Goal: Find specific page/section: Find specific page/section

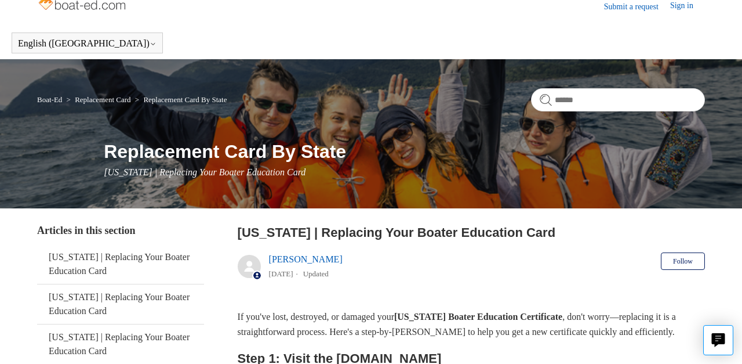
scroll to position [16, 0]
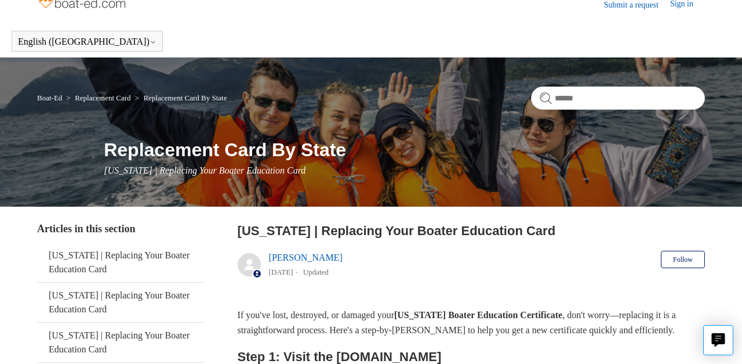
click at [215, 96] on link "Replacement Card By State" at bounding box center [185, 97] width 84 height 9
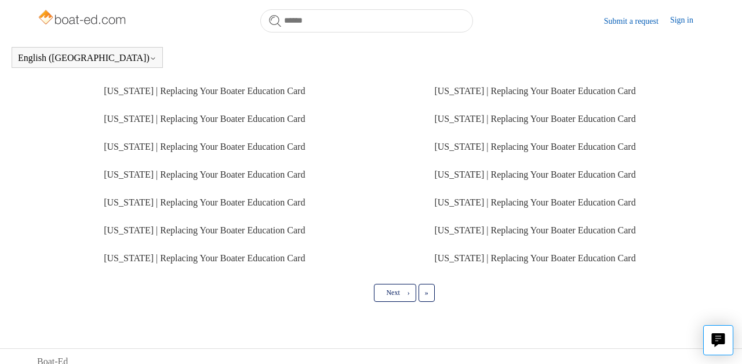
scroll to position [344, 0]
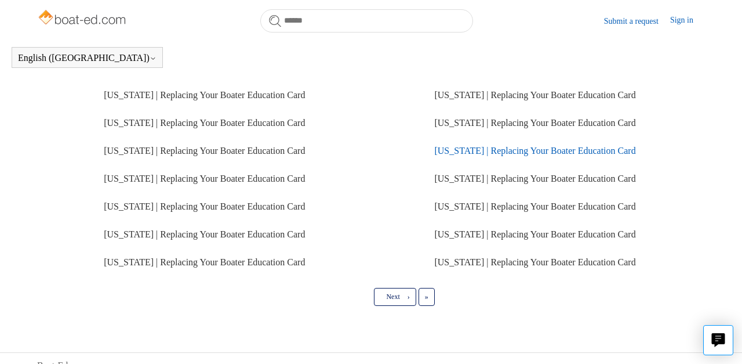
click at [503, 151] on link "[US_STATE] | Replacing Your Boater Education Card" at bounding box center [534, 151] width 201 height 10
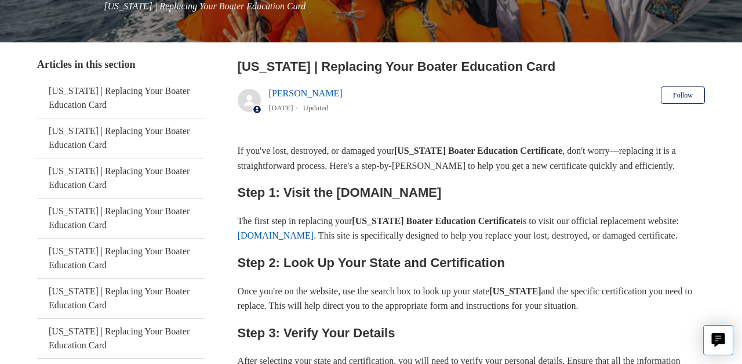
scroll to position [181, 0]
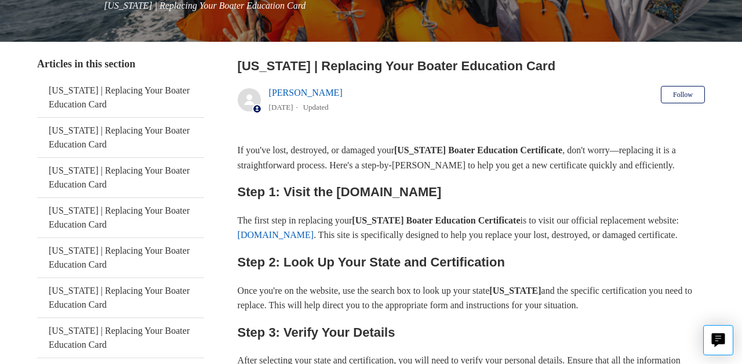
click at [314, 240] on link "[DOMAIN_NAME]" at bounding box center [276, 235] width 77 height 10
